Goal: Transaction & Acquisition: Purchase product/service

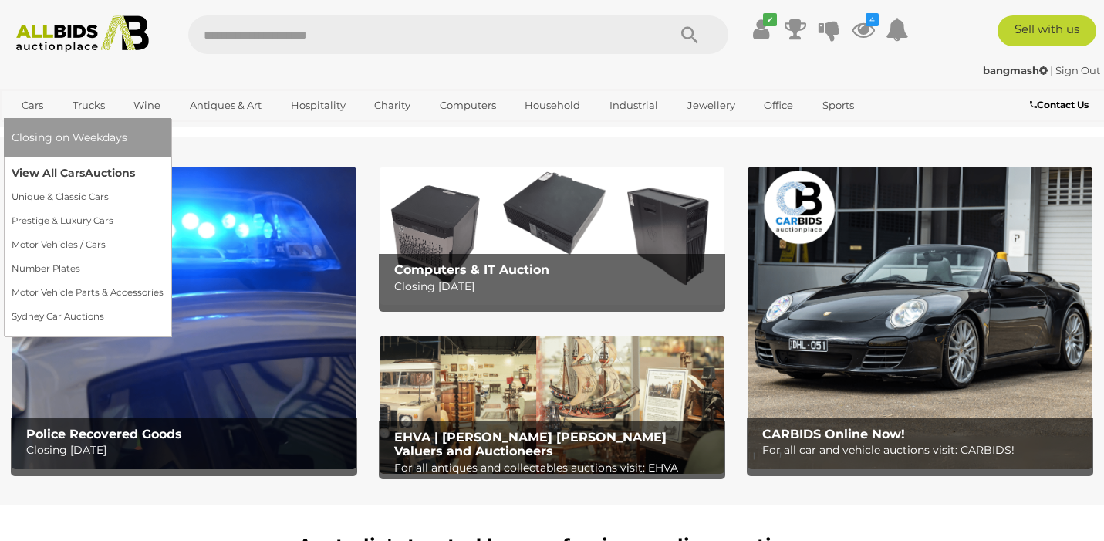
click at [59, 170] on link "View All Cars Auctions" at bounding box center [88, 173] width 152 height 24
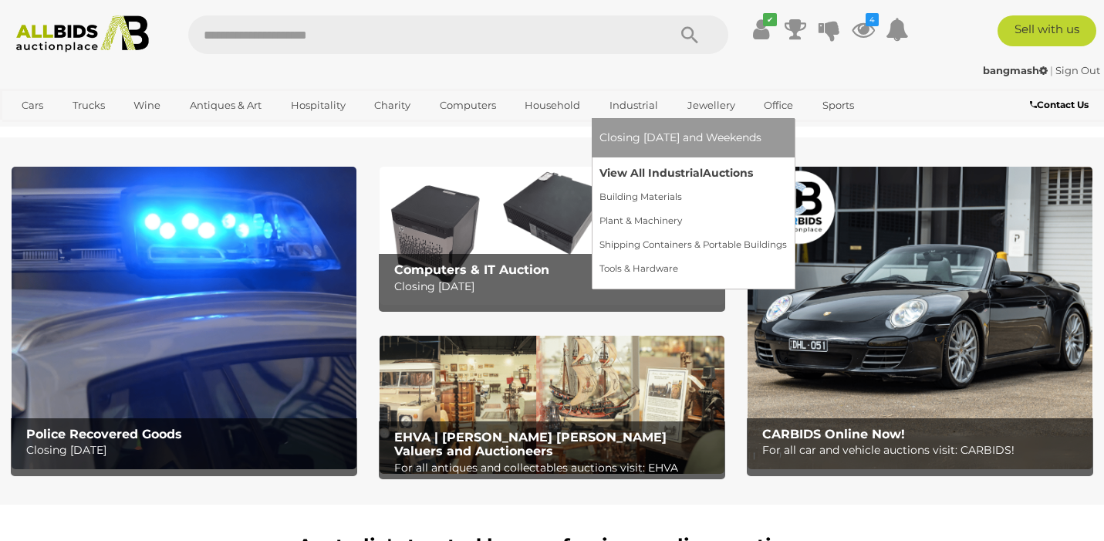
click at [649, 175] on link "View All Industrial Auctions" at bounding box center [692, 173] width 187 height 24
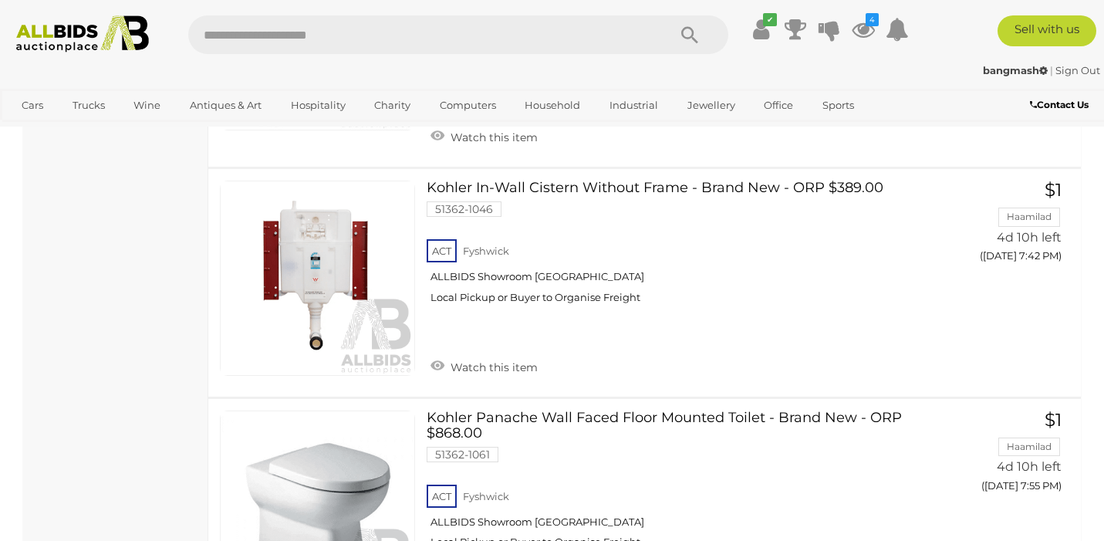
scroll to position [1404, 0]
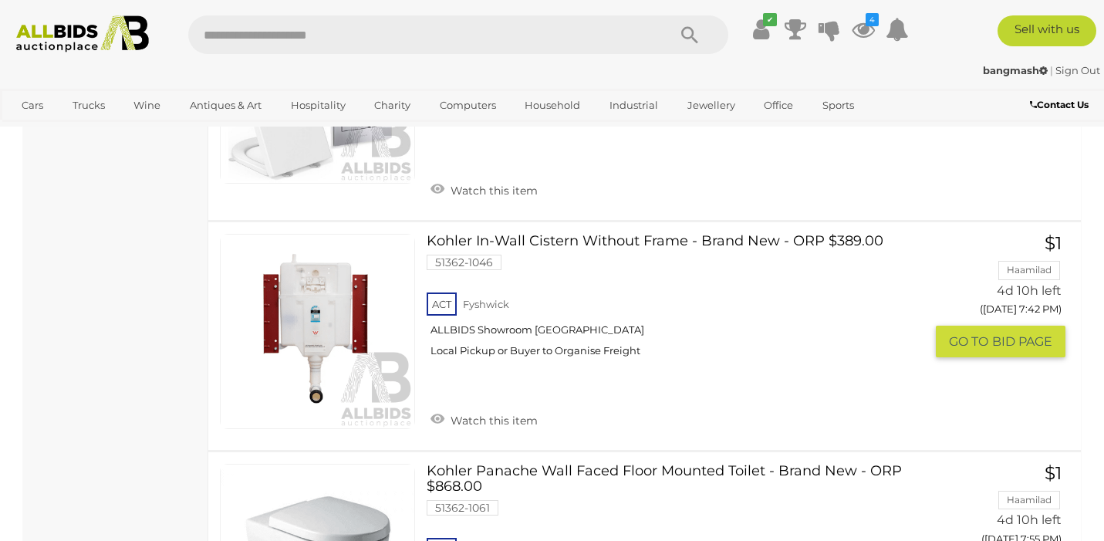
click at [549, 234] on link "Kohler In-Wall Cistern Without Frame - Brand New - ORP $389.00 51362-1046 ACT F…" at bounding box center [681, 301] width 486 height 135
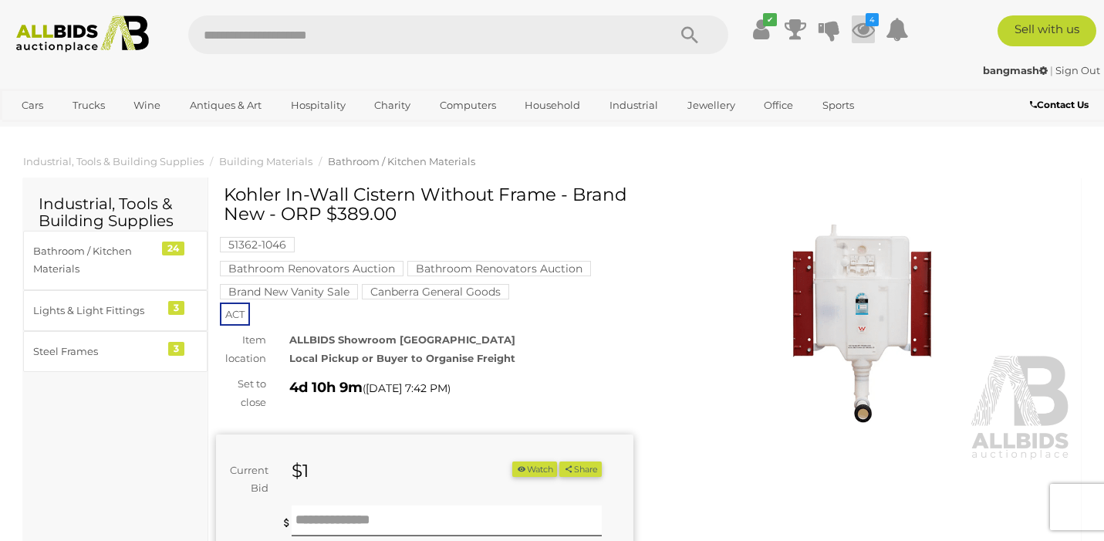
click at [862, 29] on icon at bounding box center [862, 29] width 23 height 28
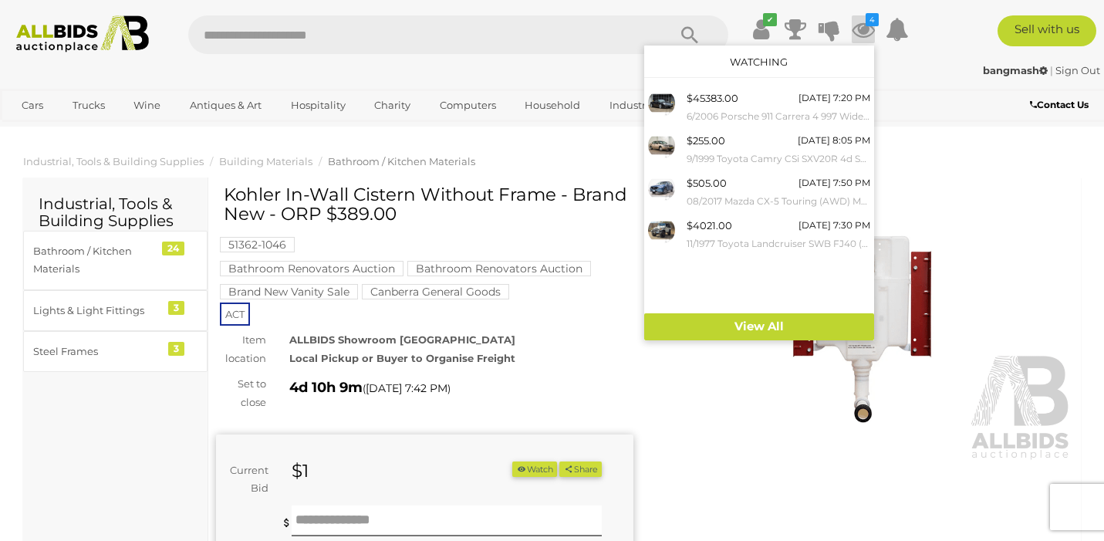
click at [864, 23] on icon at bounding box center [862, 29] width 23 height 28
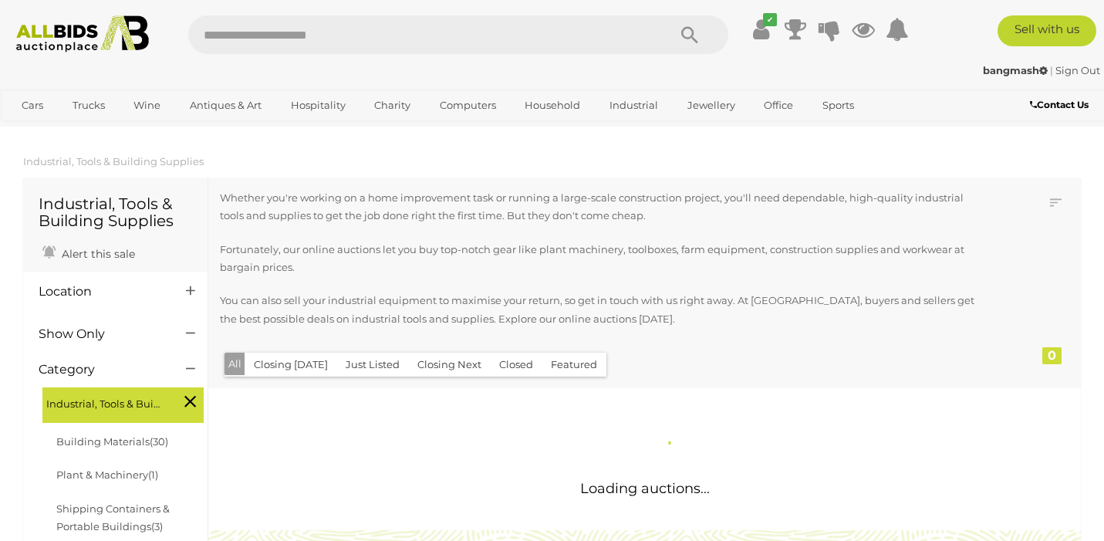
scroll to position [1058, 0]
